Goal: Check status

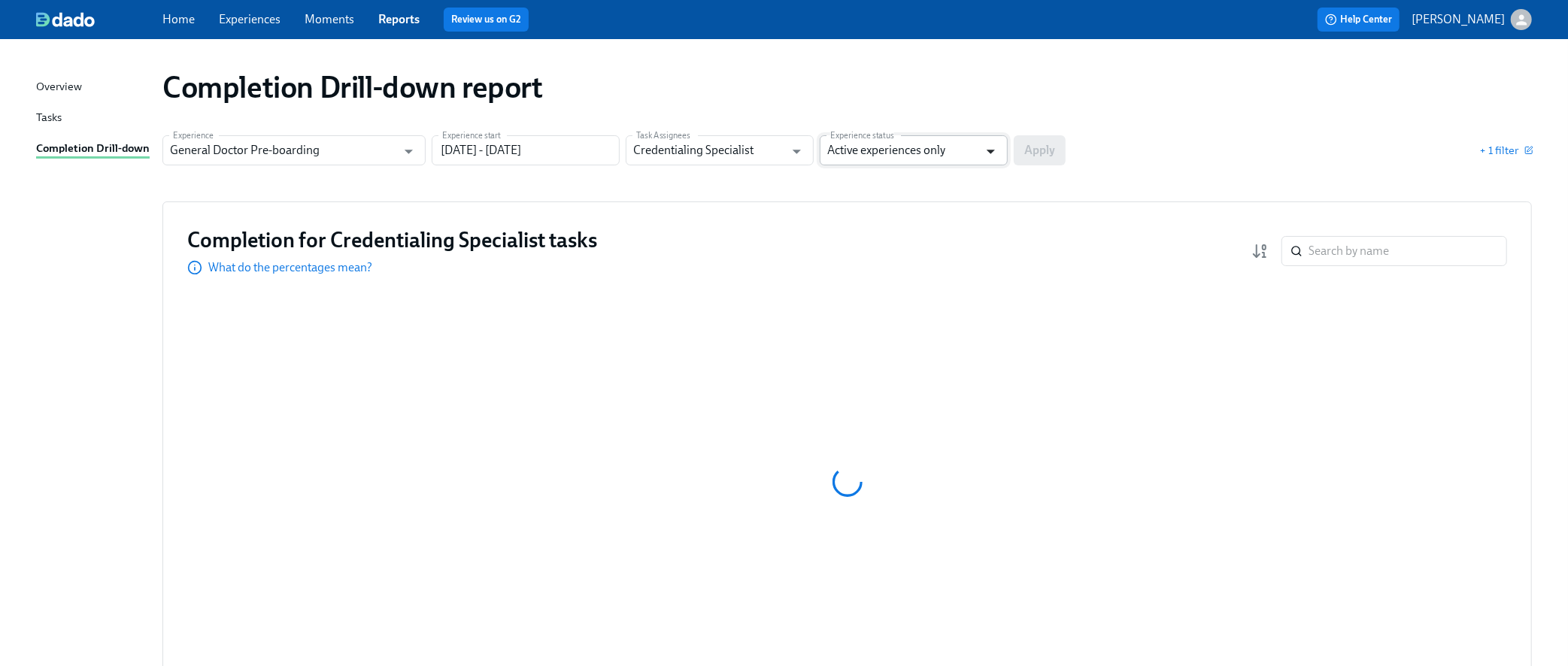
click at [994, 155] on icon "Open" at bounding box center [991, 151] width 20 height 20
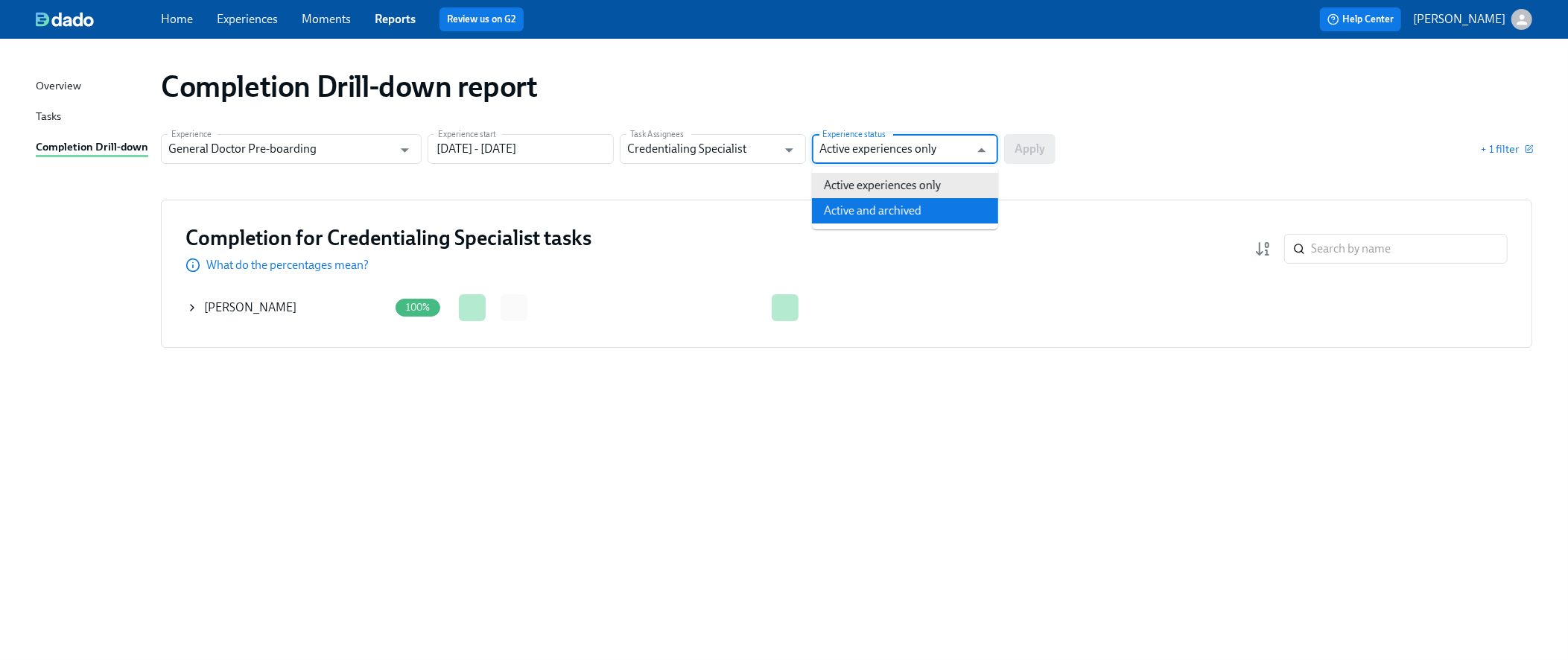
click at [896, 215] on li "Active and archived" at bounding box center [905, 211] width 186 height 25
type input "Active and archived"
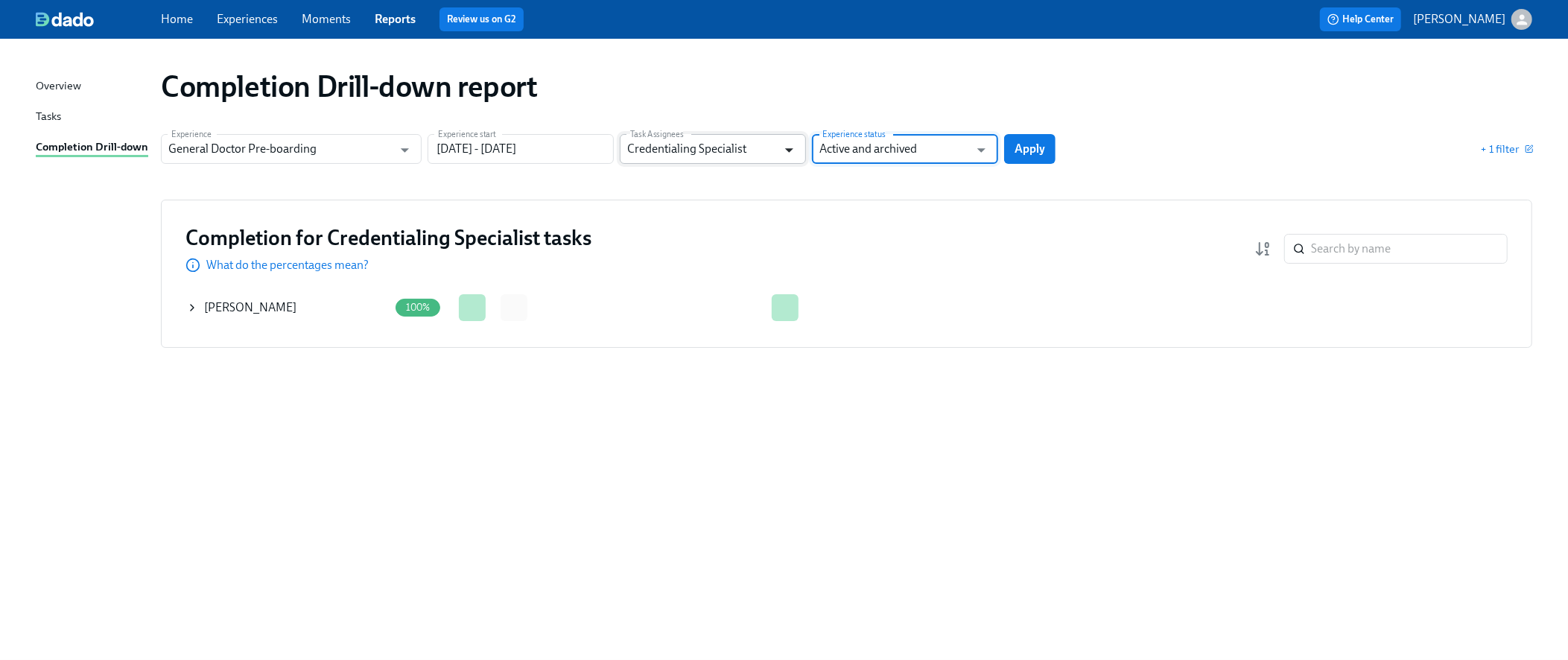
click at [787, 158] on icon "Open" at bounding box center [789, 150] width 20 height 20
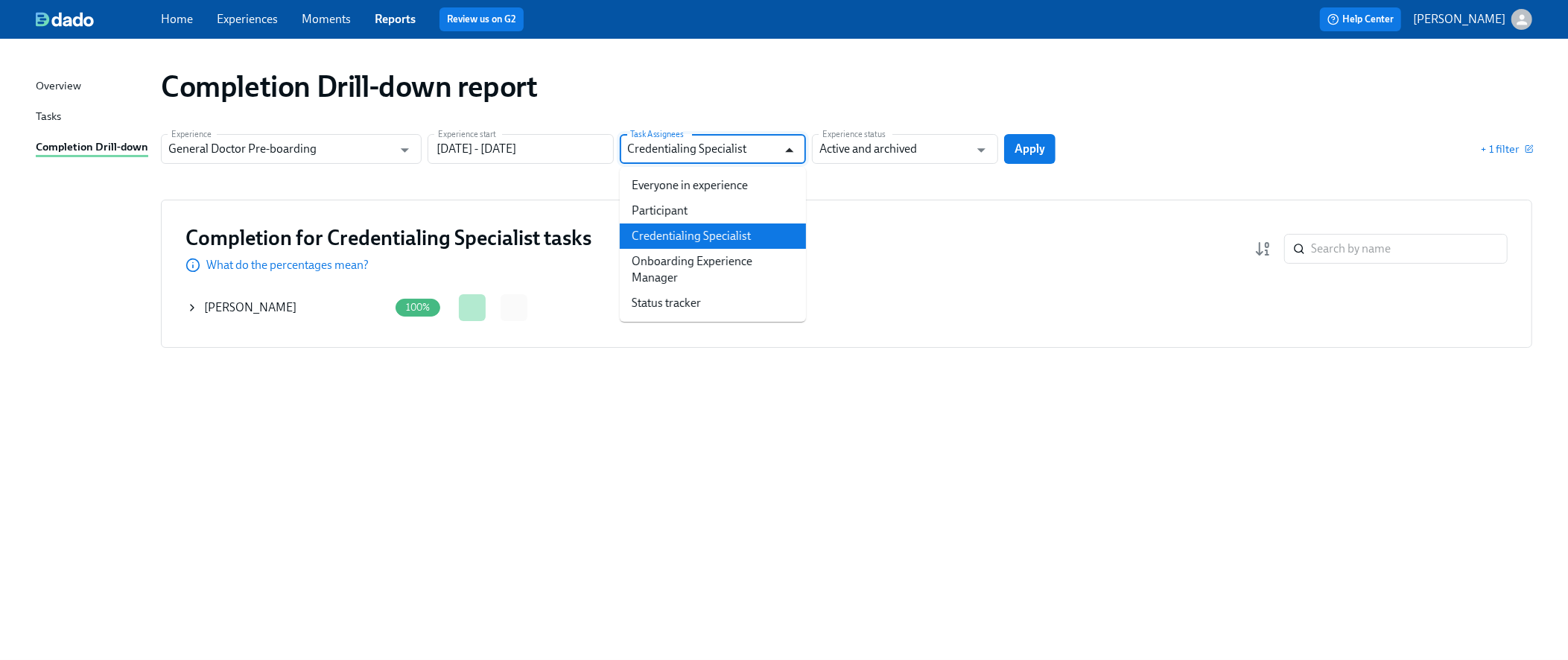
click at [787, 158] on icon "Close" at bounding box center [789, 150] width 20 height 20
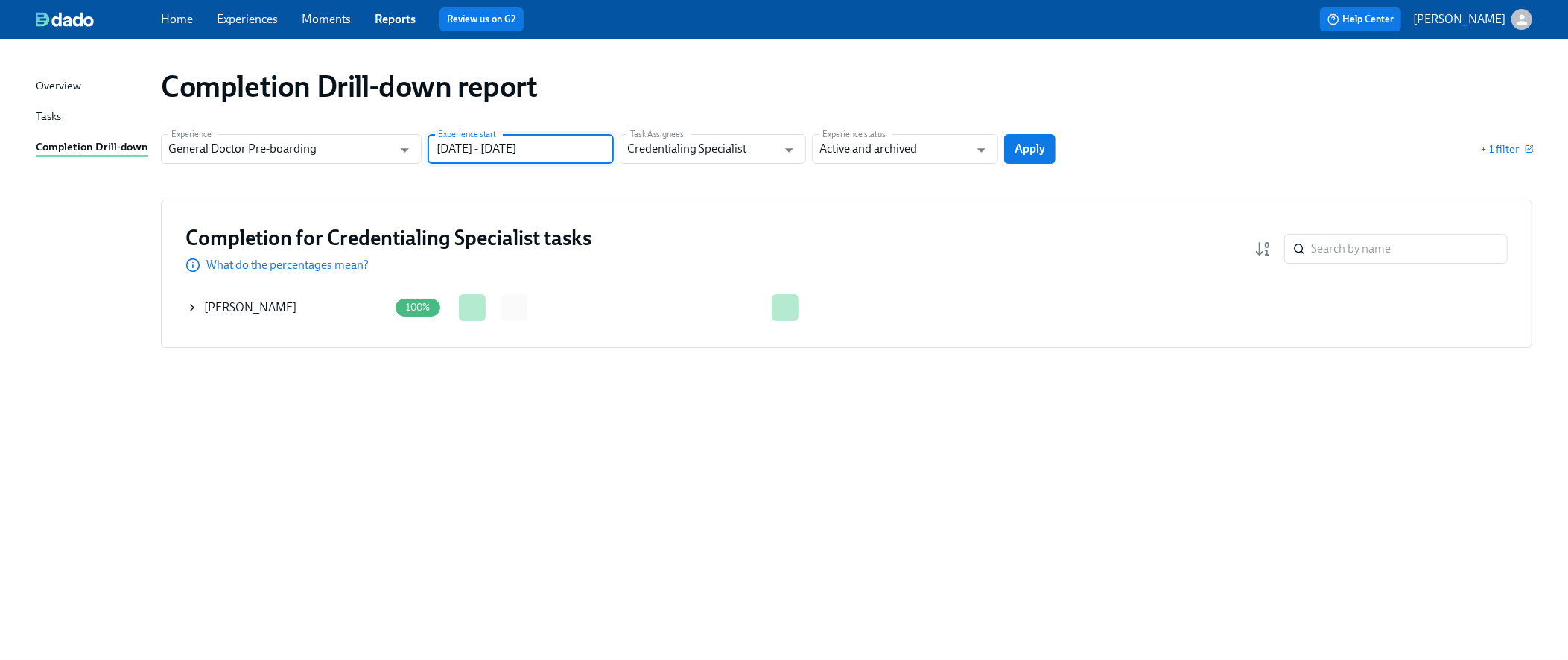
drag, startPoint x: 567, startPoint y: 145, endPoint x: 513, endPoint y: 143, distance: 54.0
click at [513, 143] on input "[DATE] - [DATE]" at bounding box center [520, 148] width 186 height 30
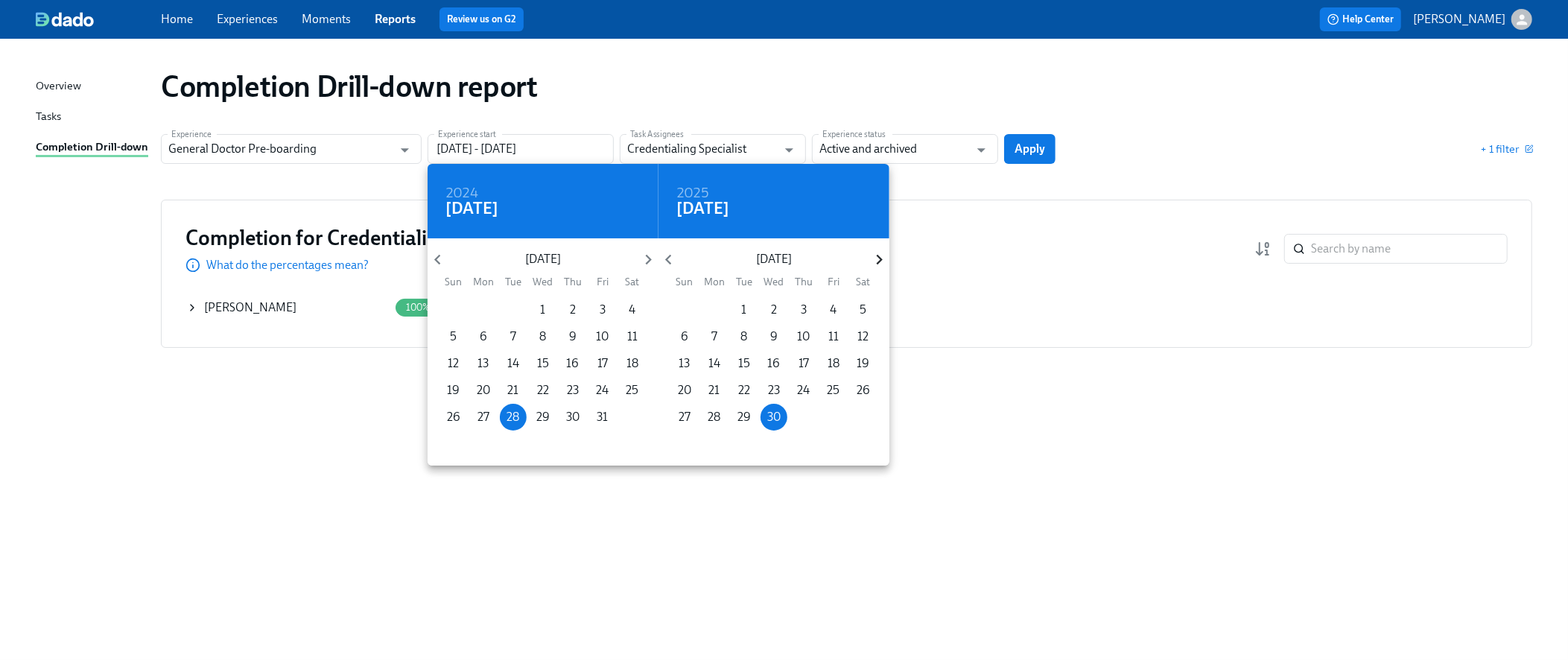
click at [877, 252] on icon "button" at bounding box center [879, 259] width 20 height 20
click at [877, 253] on icon "button" at bounding box center [879, 259] width 20 height 20
click at [877, 254] on icon "button" at bounding box center [879, 259] width 20 height 20
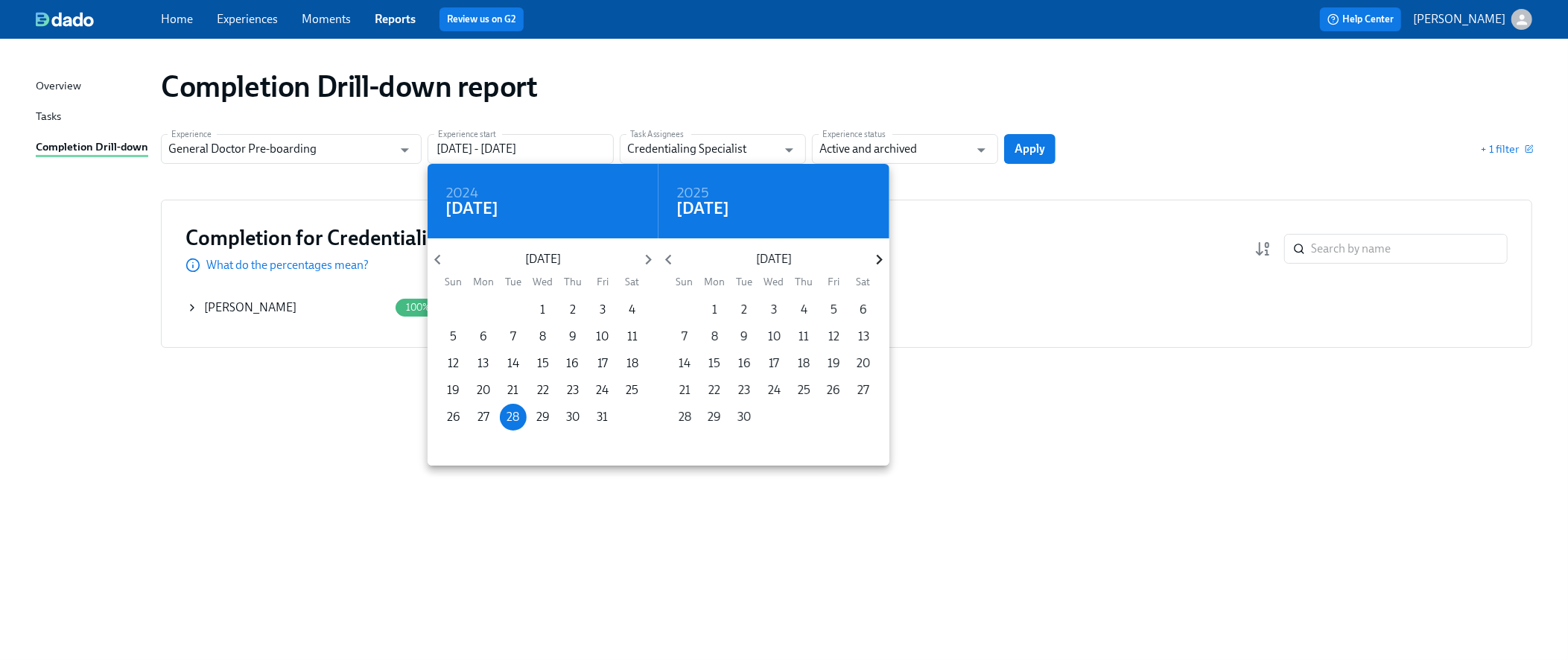
click at [877, 254] on icon "button" at bounding box center [879, 259] width 20 height 20
click at [877, 255] on icon "button" at bounding box center [879, 259] width 6 height 10
click at [737, 365] on span "13" at bounding box center [744, 364] width 26 height 16
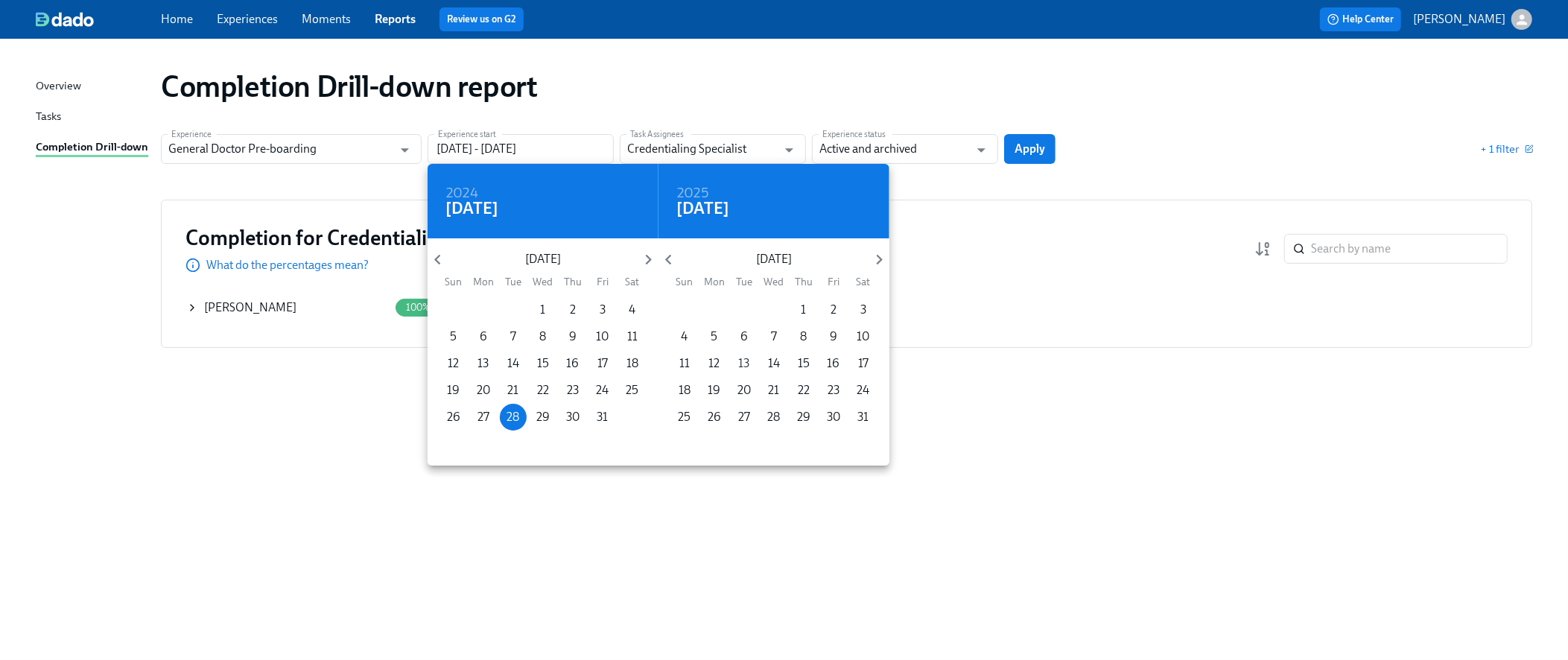
type input "[DATE] - [DATE]"
click at [731, 350] on button "13" at bounding box center [744, 363] width 26 height 26
click at [1016, 162] on div at bounding box center [784, 330] width 1568 height 660
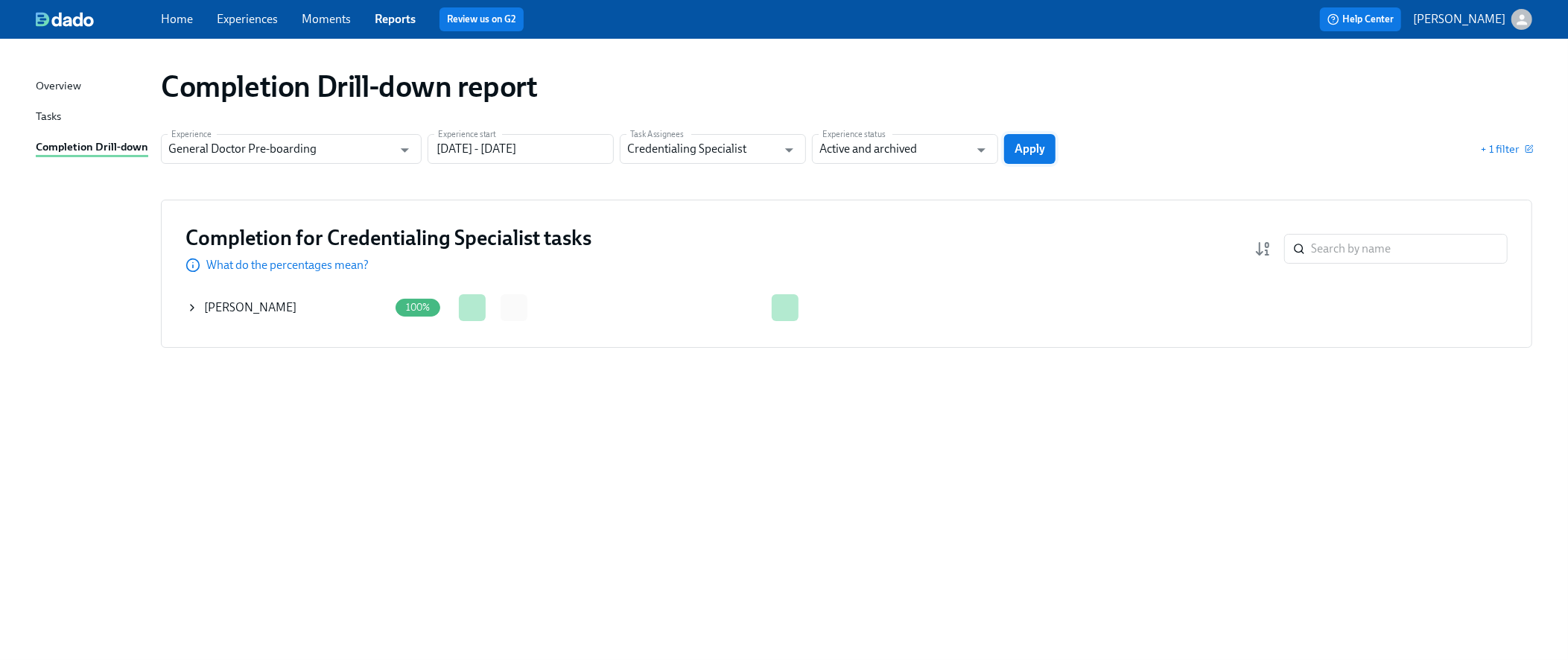
click at [1015, 158] on button "Apply" at bounding box center [1030, 148] width 52 height 30
click at [192, 308] on icon at bounding box center [192, 307] width 3 height 6
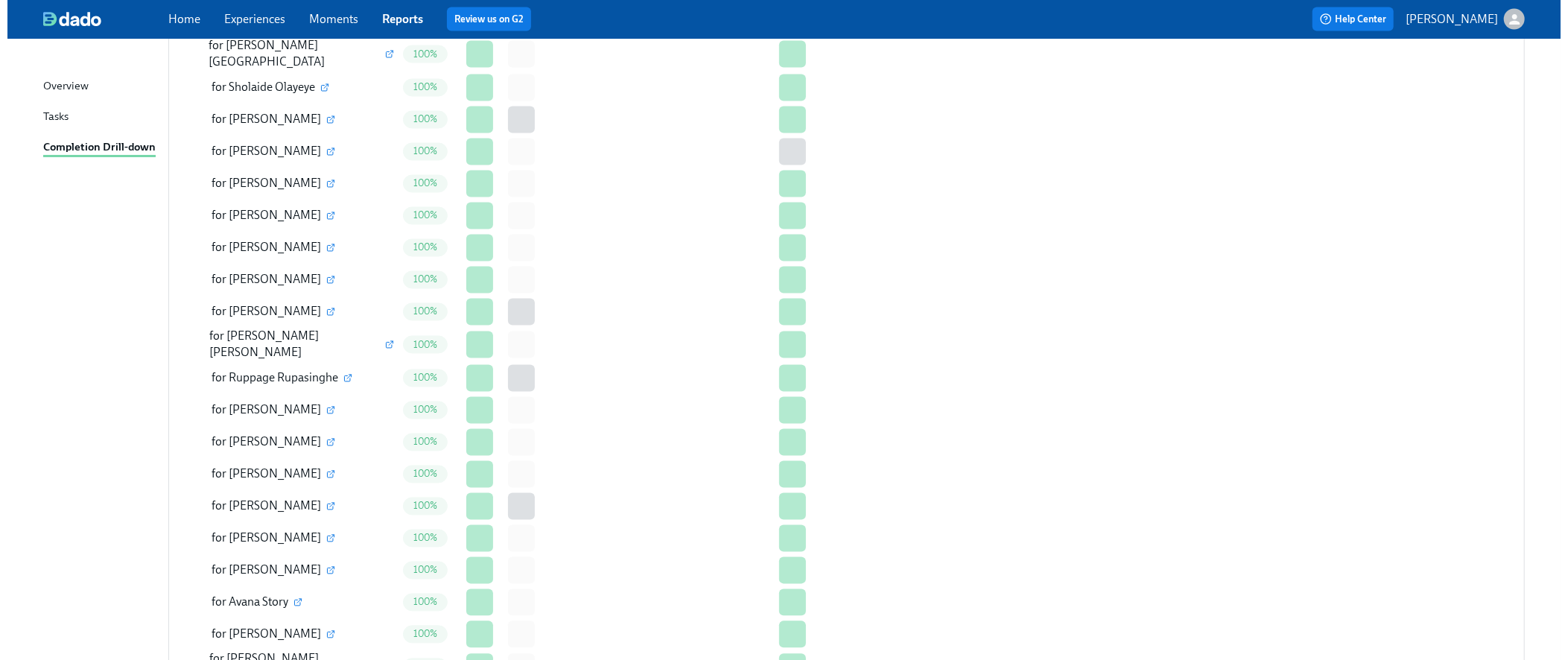
scroll to position [2383, 0]
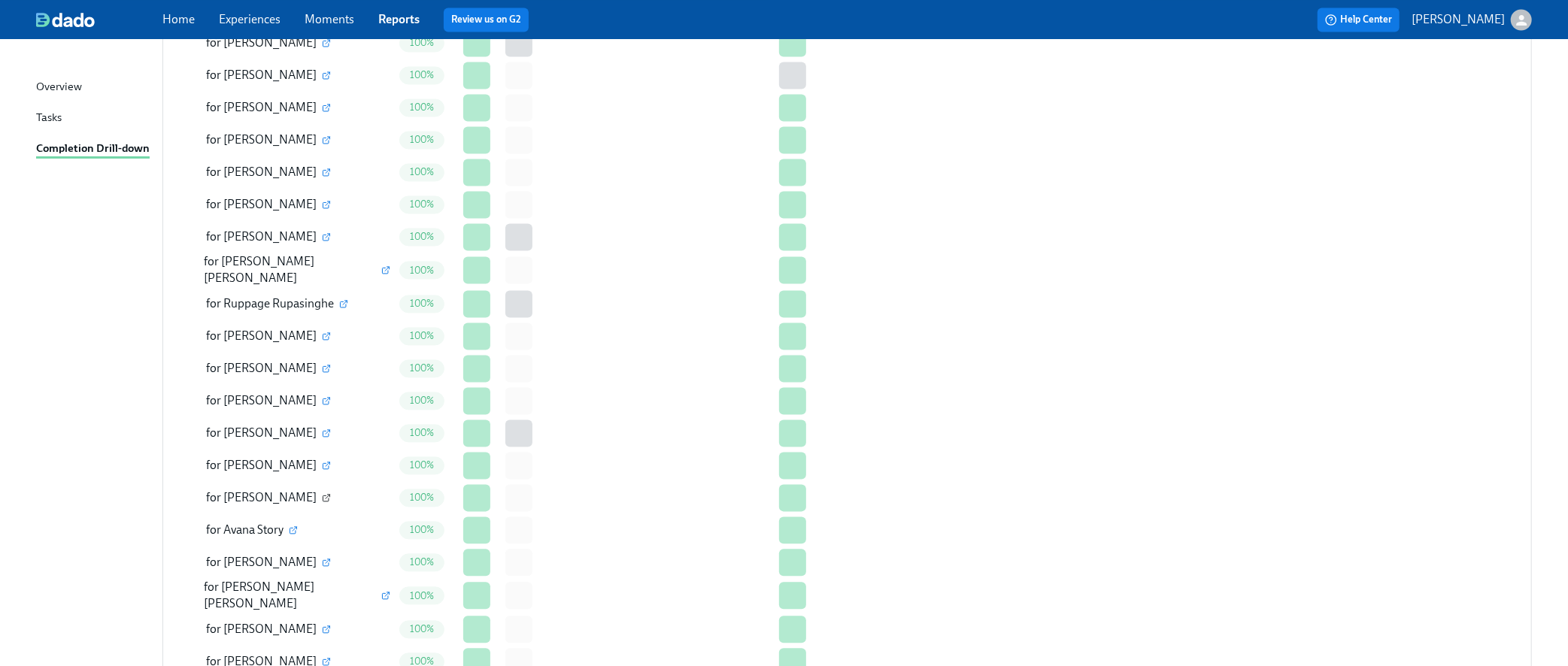
click at [322, 493] on icon "button" at bounding box center [327, 497] width 9 height 9
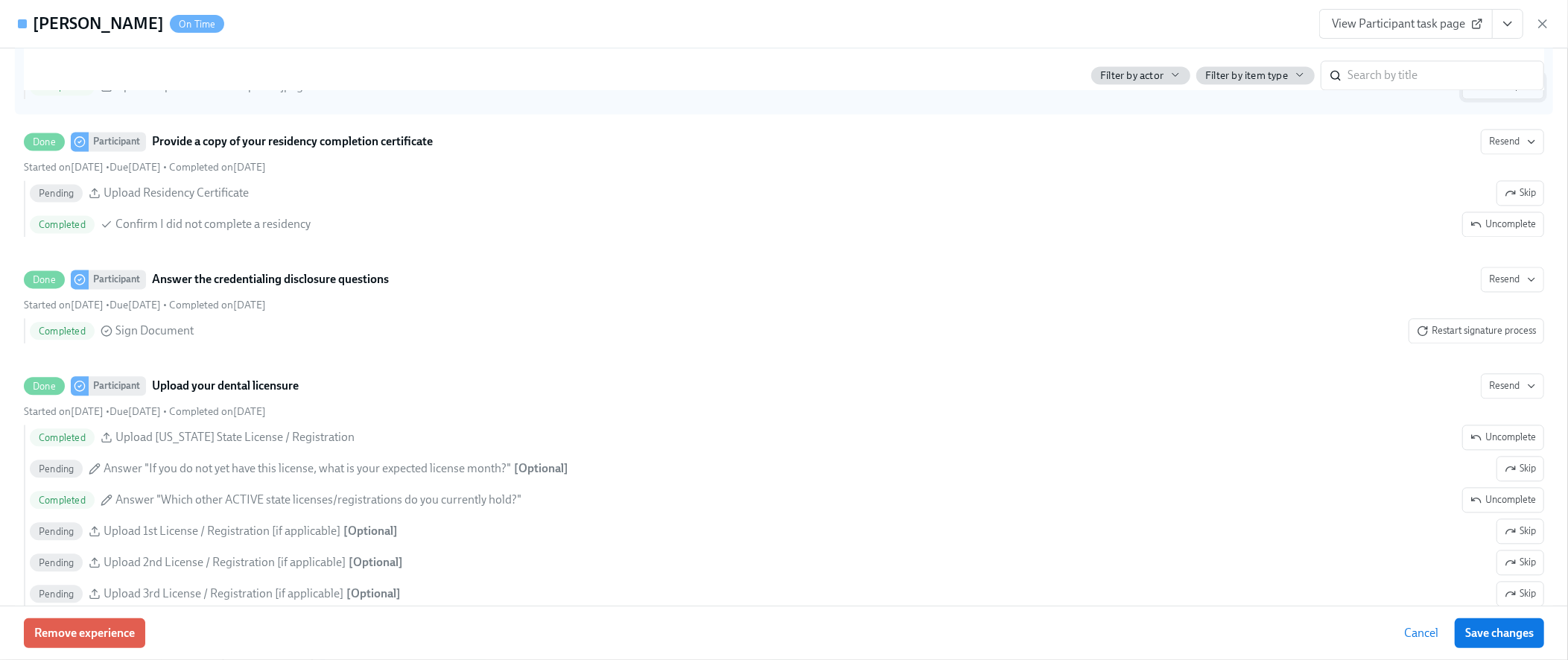
scroll to position [2681, 0]
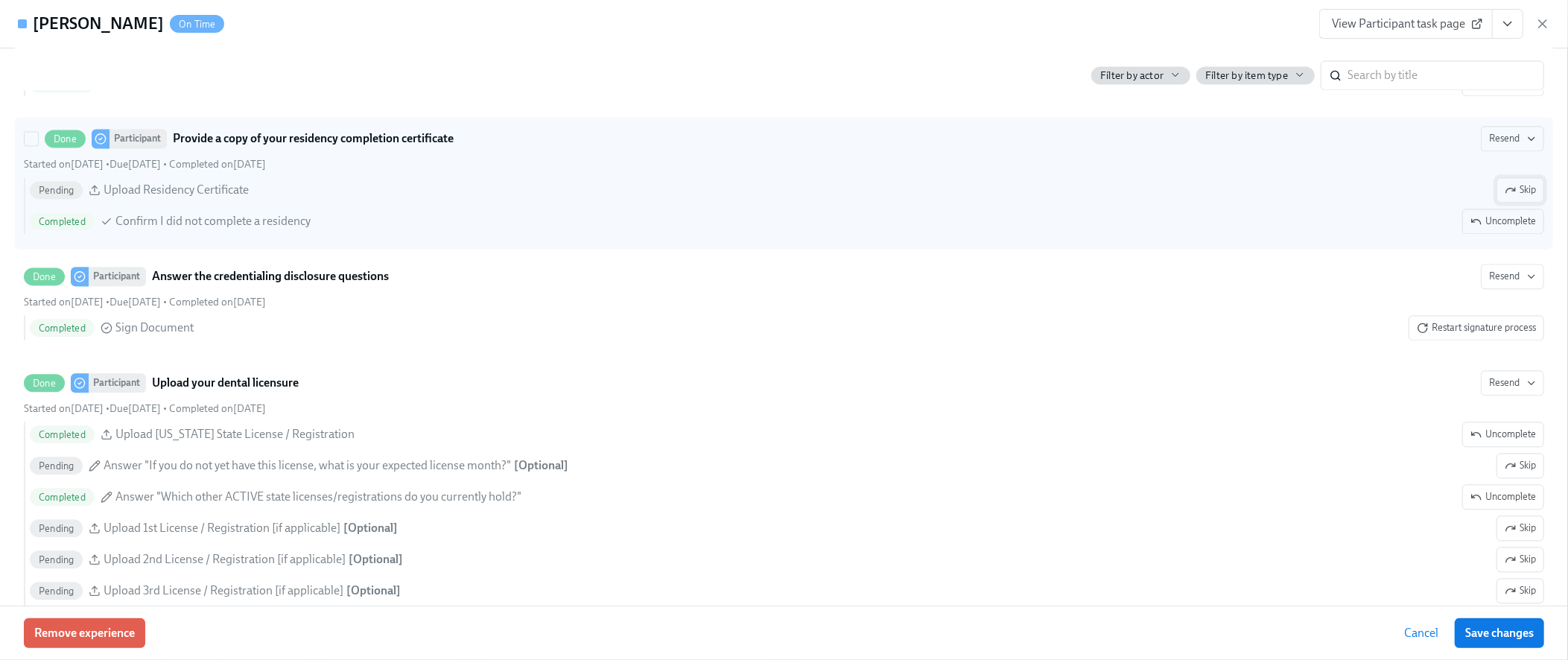
click at [1505, 195] on icon "button" at bounding box center [1511, 189] width 12 height 12
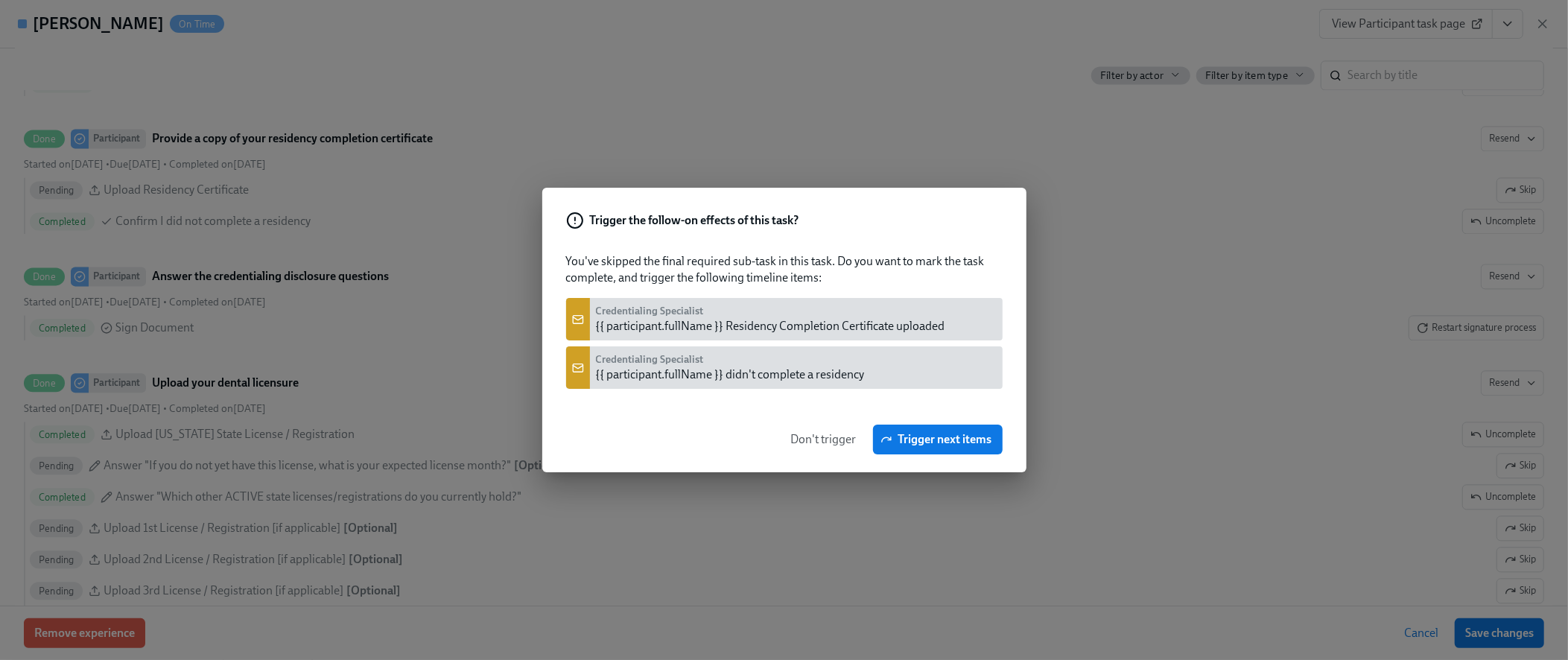
click at [801, 439] on span "Don't trigger" at bounding box center [824, 439] width 65 height 15
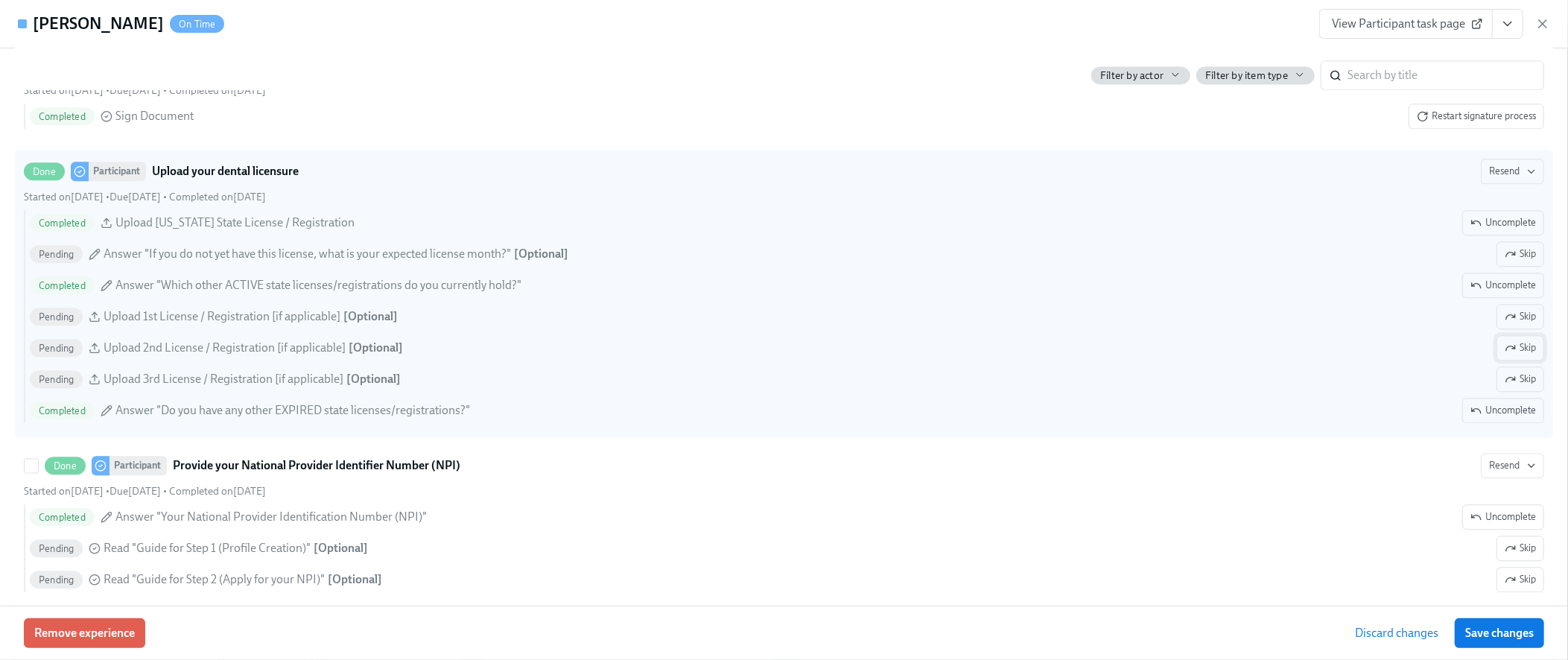
scroll to position [2879, 0]
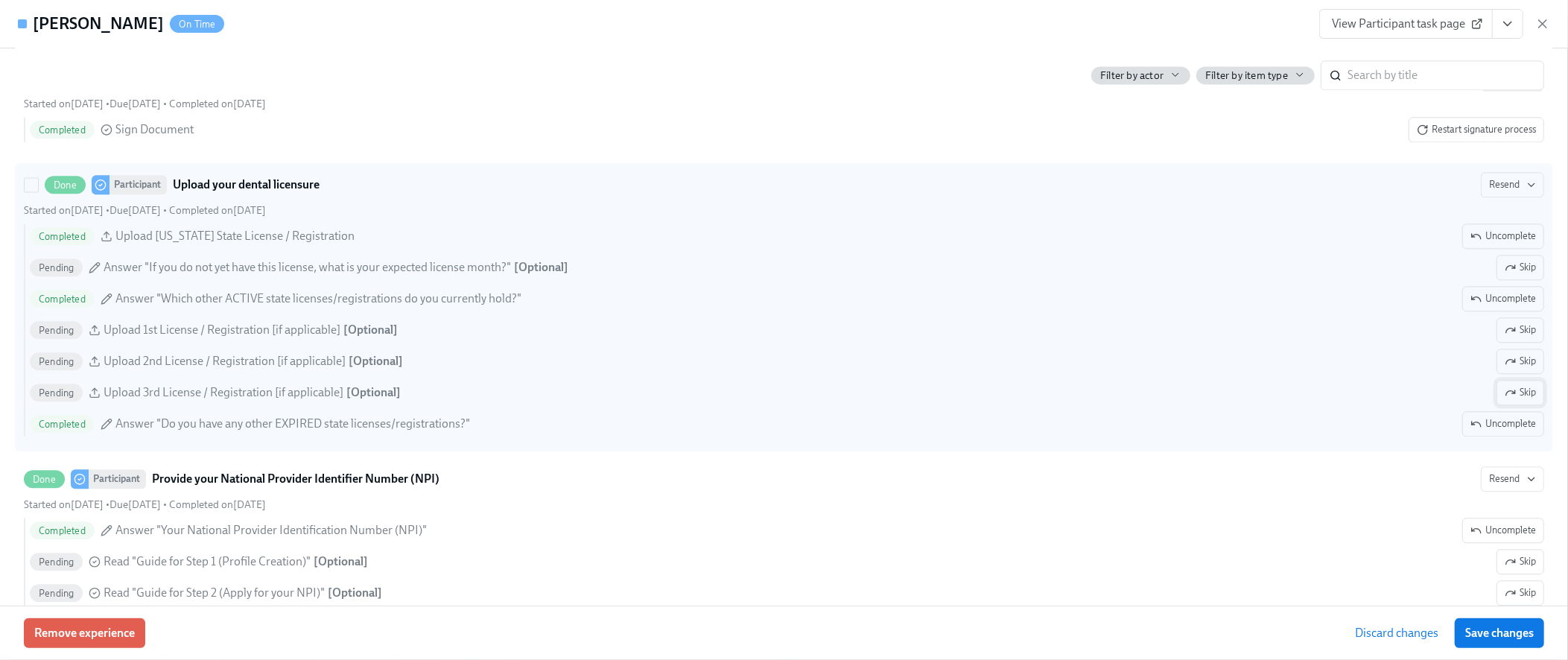
click at [1505, 398] on icon "button" at bounding box center [1511, 392] width 12 height 12
click at [1512, 368] on span "Skip" at bounding box center [1521, 361] width 31 height 15
click at [1509, 337] on span "Skip" at bounding box center [1521, 330] width 31 height 15
click at [1509, 275] on span "Skip" at bounding box center [1521, 267] width 31 height 15
click at [1478, 640] on span "Save changes" at bounding box center [1499, 633] width 68 height 15
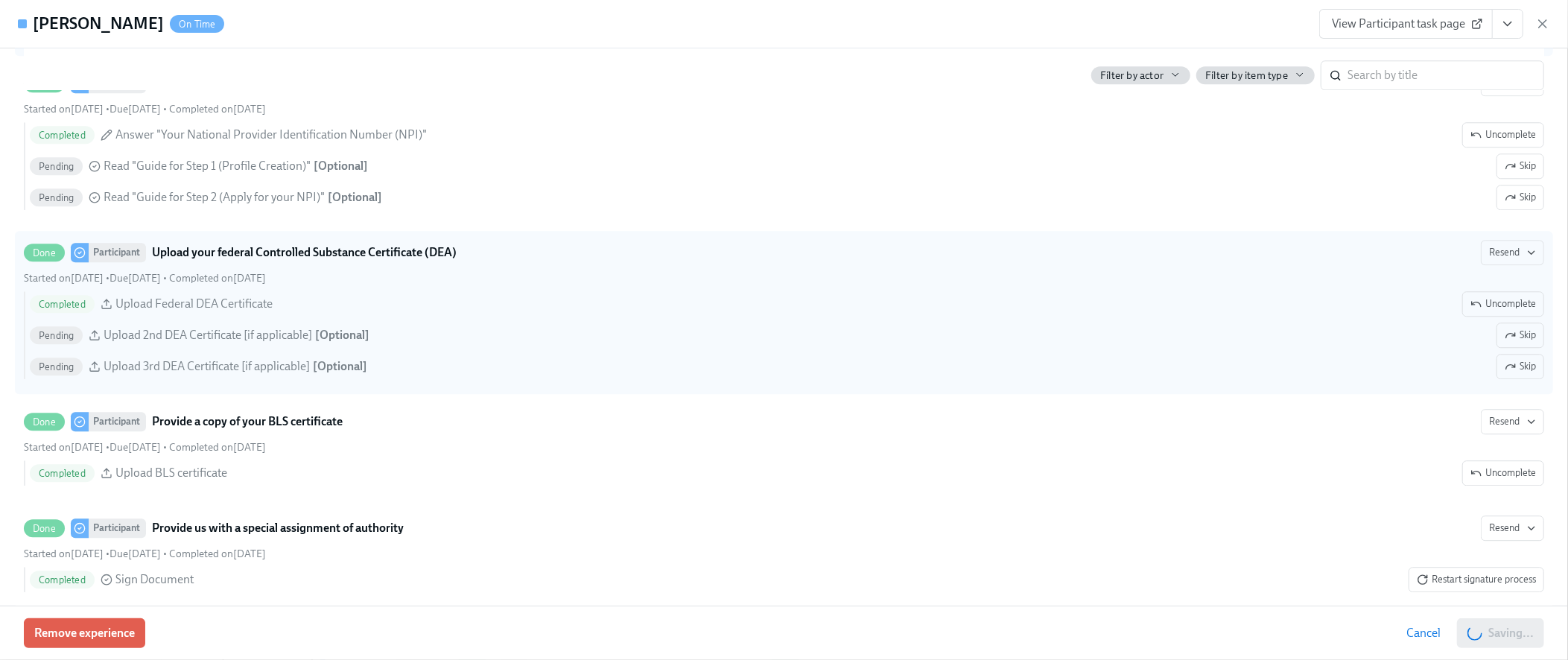
scroll to position [3276, 0]
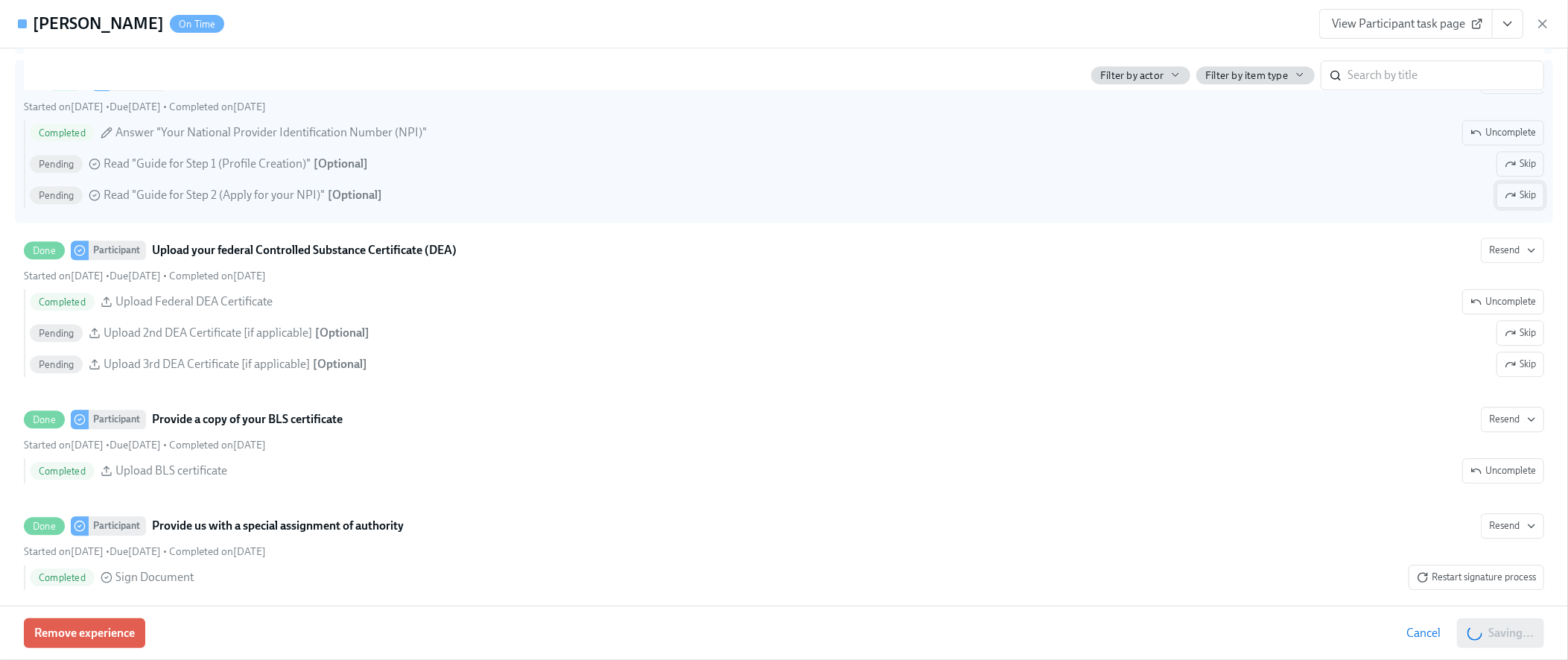
click at [1505, 203] on span "Skip" at bounding box center [1521, 195] width 31 height 15
click at [1505, 171] on span "Skip" at bounding box center [1521, 164] width 31 height 15
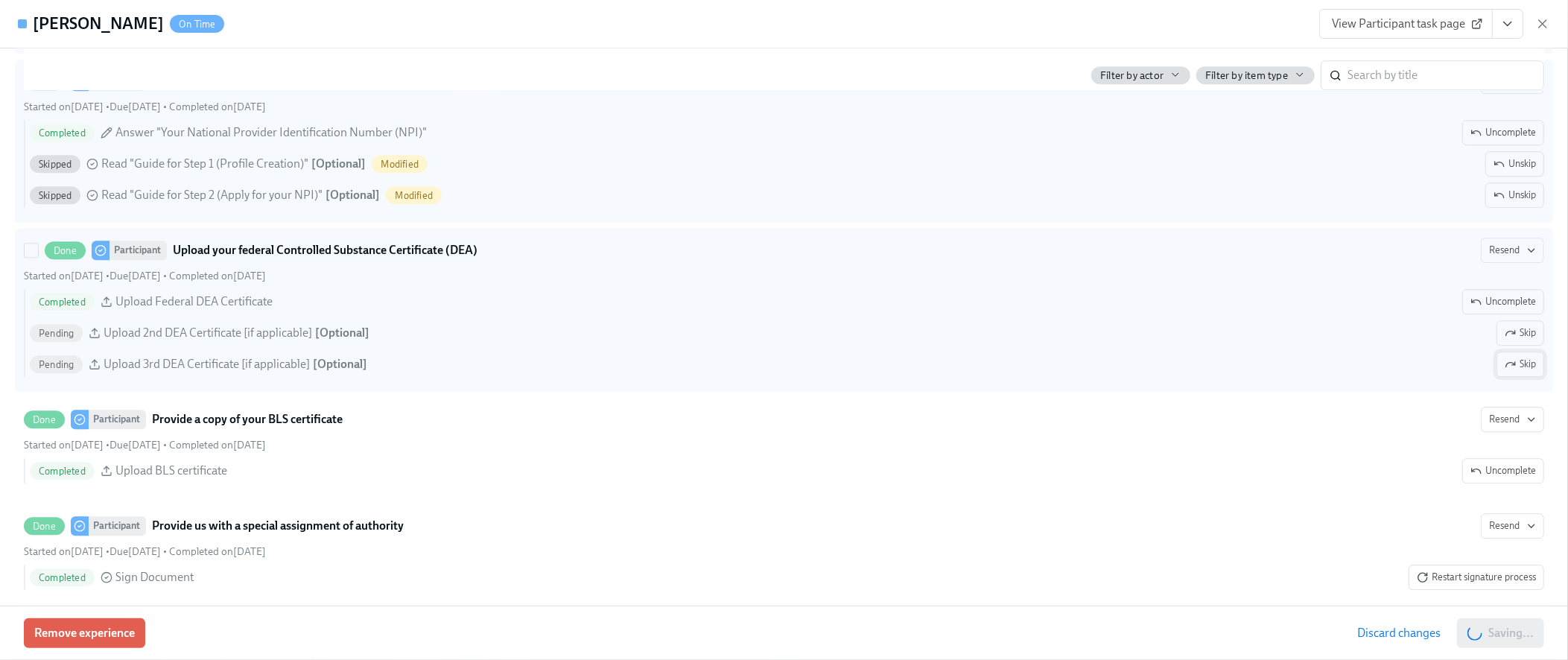
click at [1521, 372] on span "Skip" at bounding box center [1521, 364] width 31 height 15
click at [1509, 340] on span "Skip" at bounding box center [1521, 333] width 31 height 15
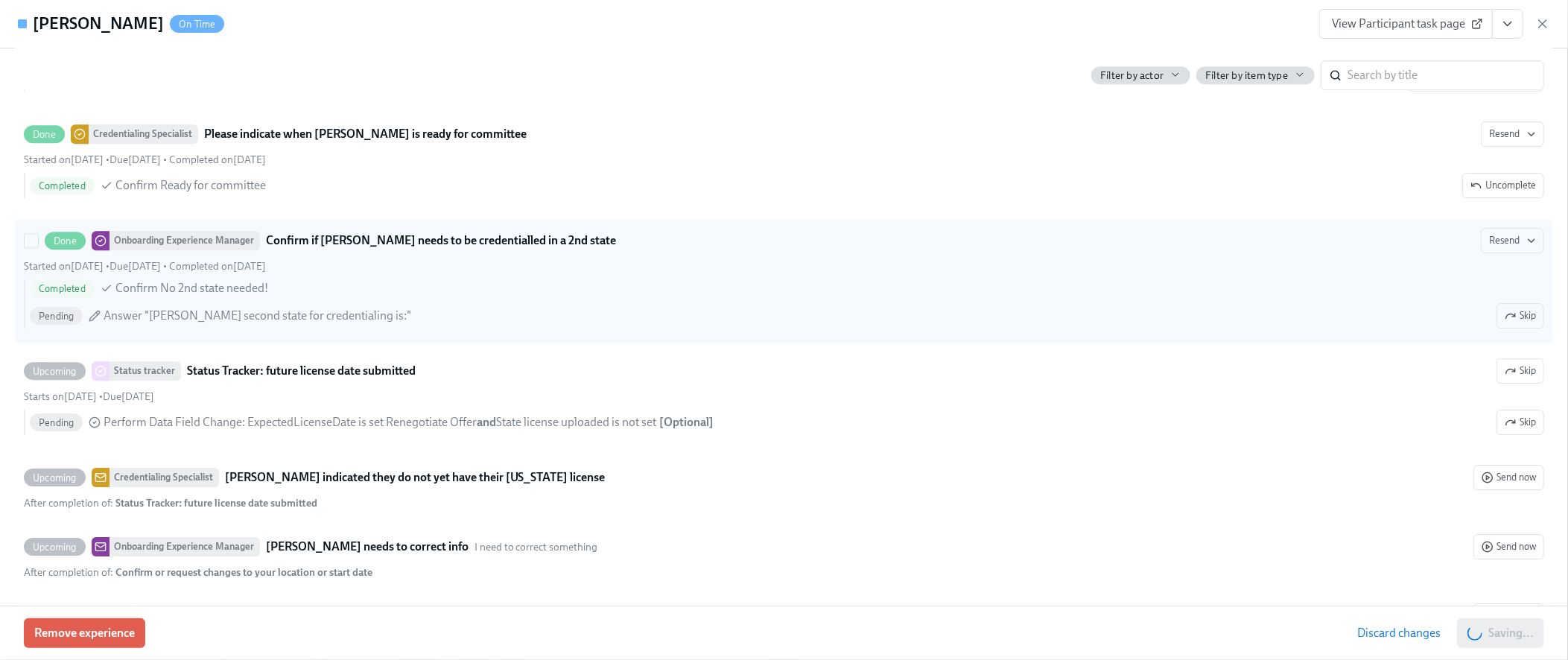
scroll to position [3872, 0]
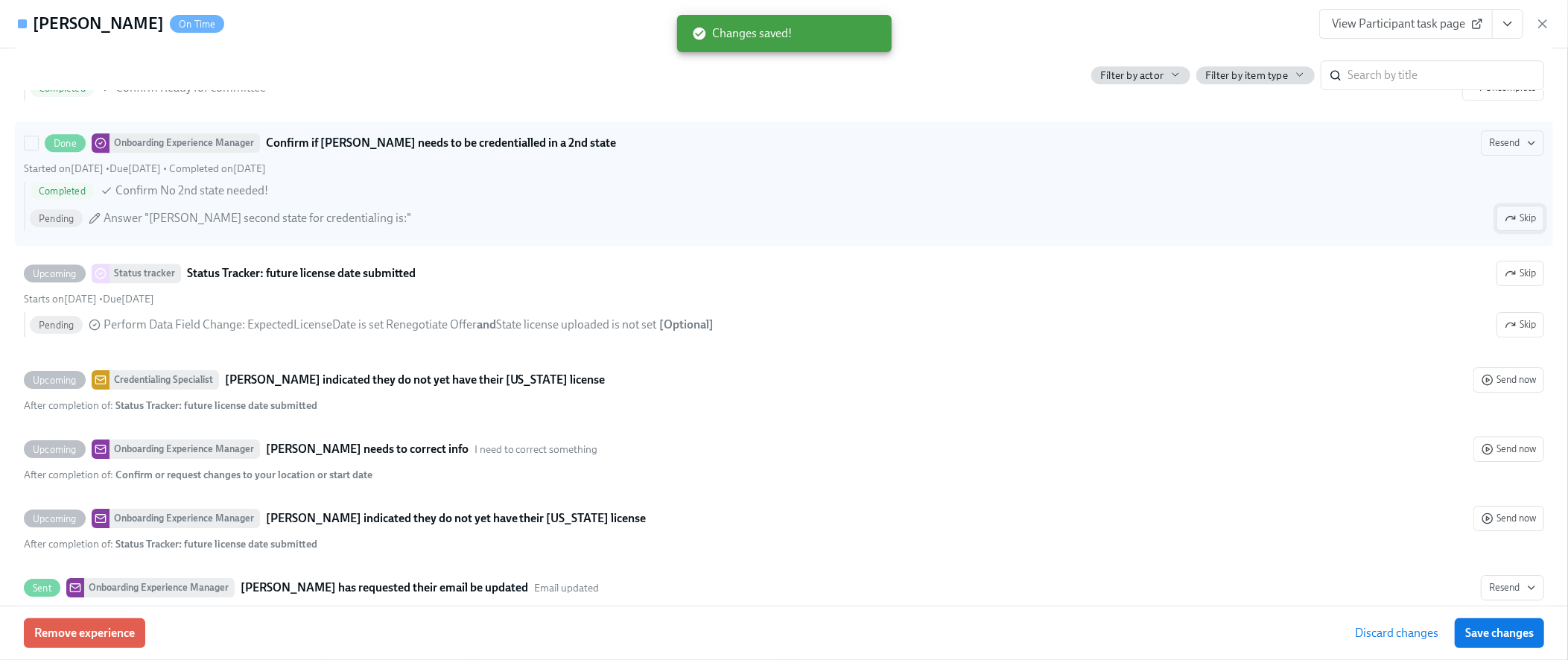
click at [1514, 225] on span "Skip" at bounding box center [1521, 218] width 31 height 15
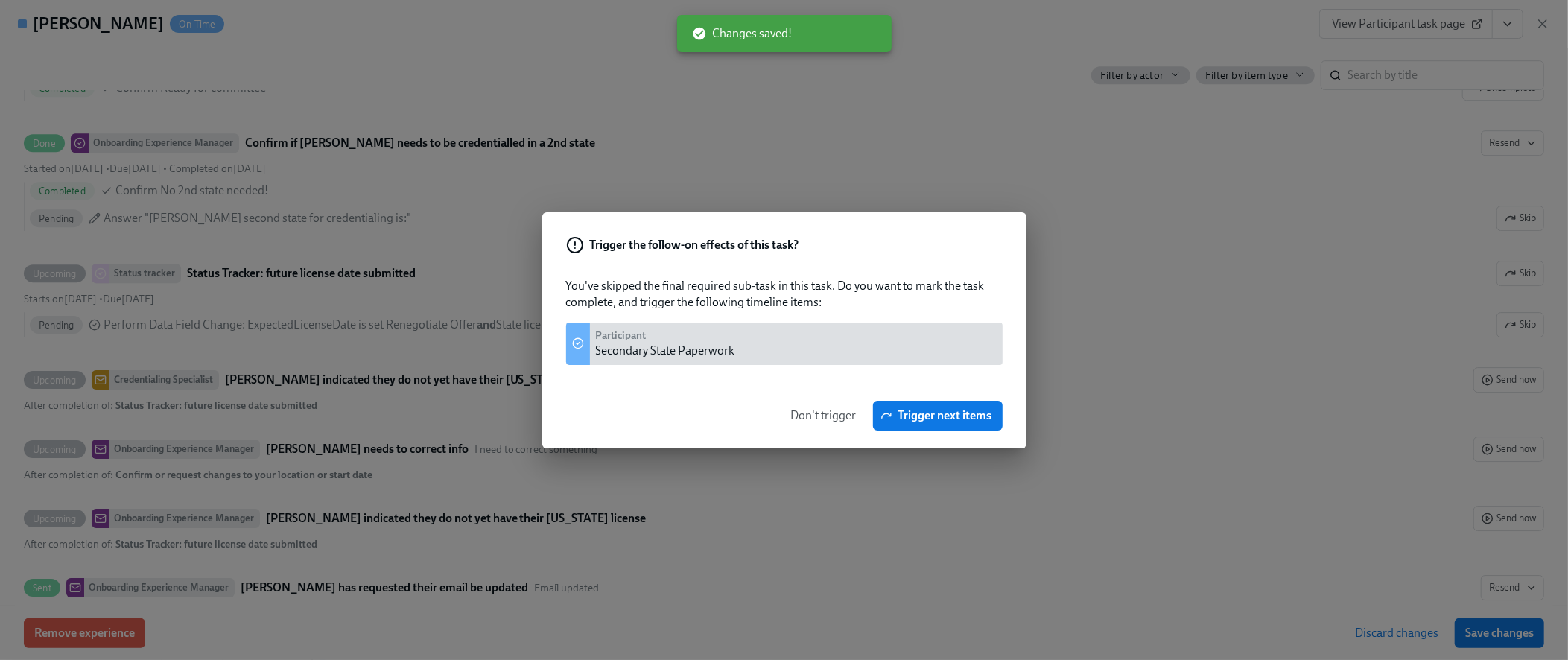
click at [797, 415] on span "Don't trigger" at bounding box center [824, 415] width 65 height 15
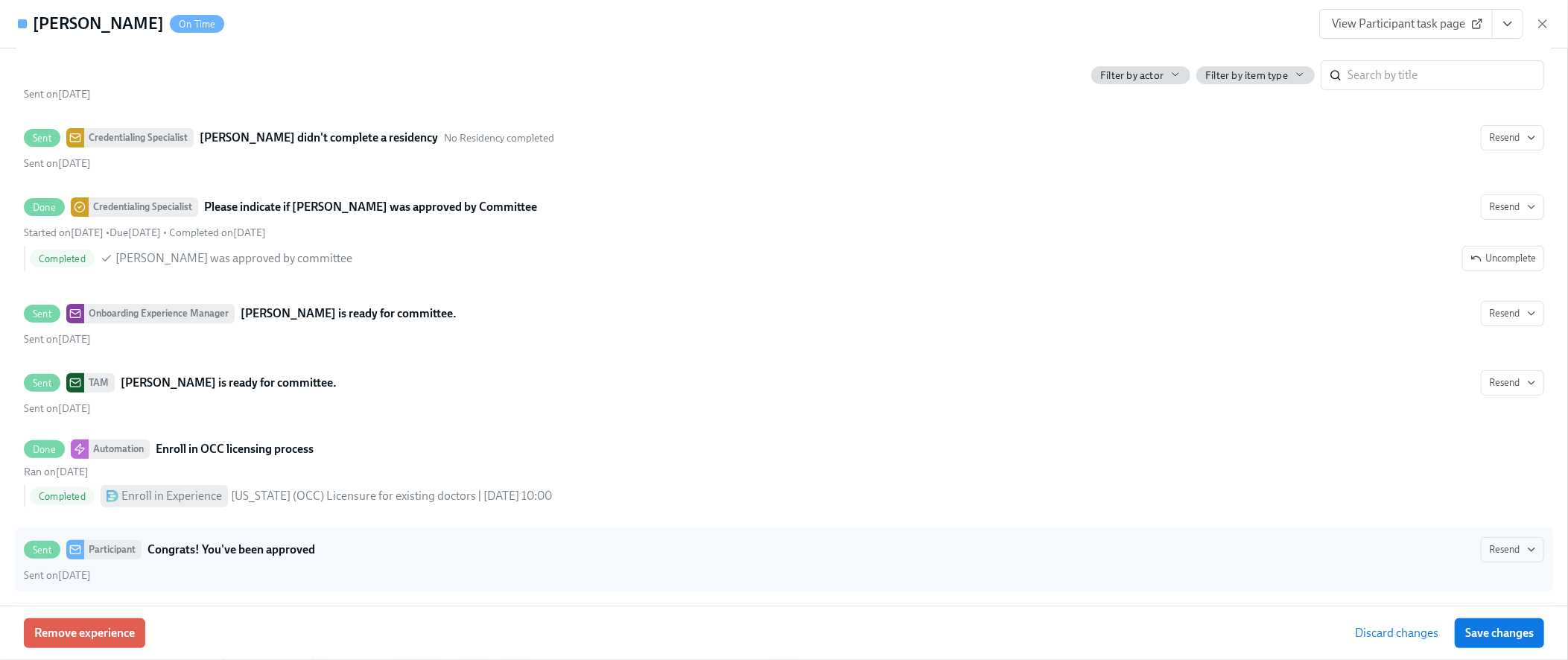
scroll to position [5064, 0]
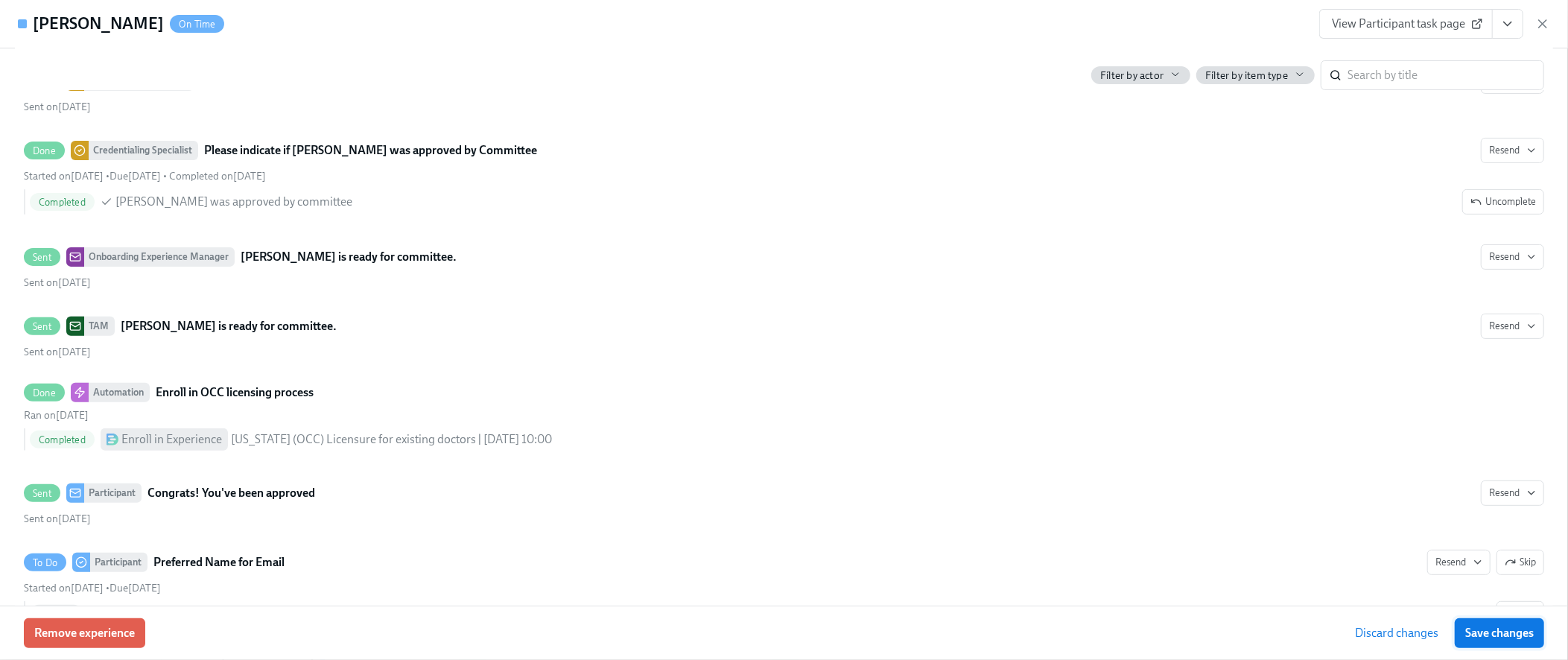
click at [1491, 635] on span "Save changes" at bounding box center [1499, 633] width 68 height 15
